Goal: Information Seeking & Learning: Learn about a topic

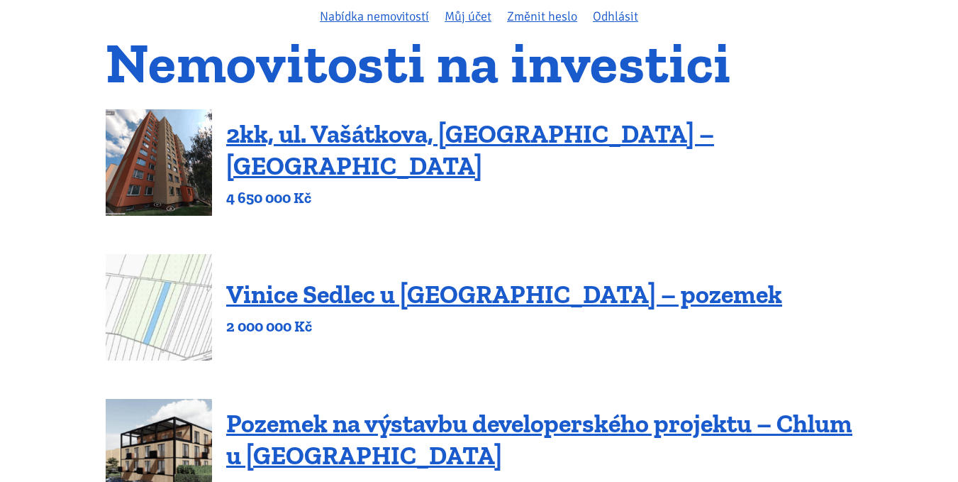
scroll to position [142, 0]
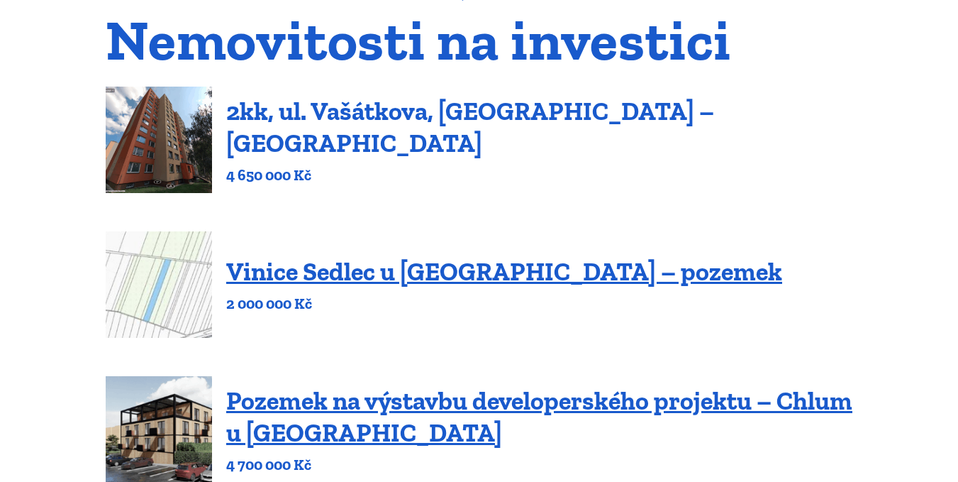
click at [482, 126] on link "2kk, ul. Vašátkova, [GEOGRAPHIC_DATA] – [GEOGRAPHIC_DATA]" at bounding box center [470, 127] width 488 height 62
